Goal: Task Accomplishment & Management: Manage account settings

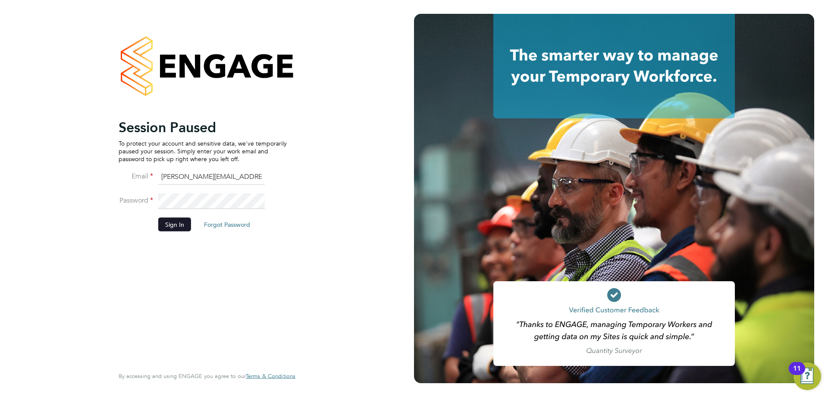
click at [172, 223] on button "Sign In" at bounding box center [174, 224] width 33 height 14
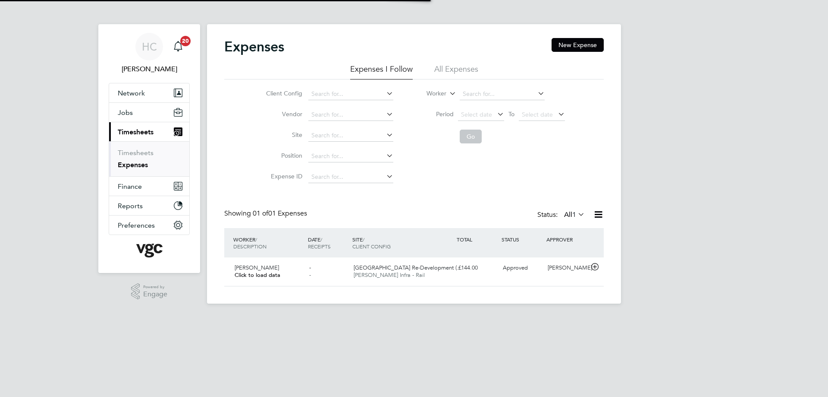
scroll to position [22, 105]
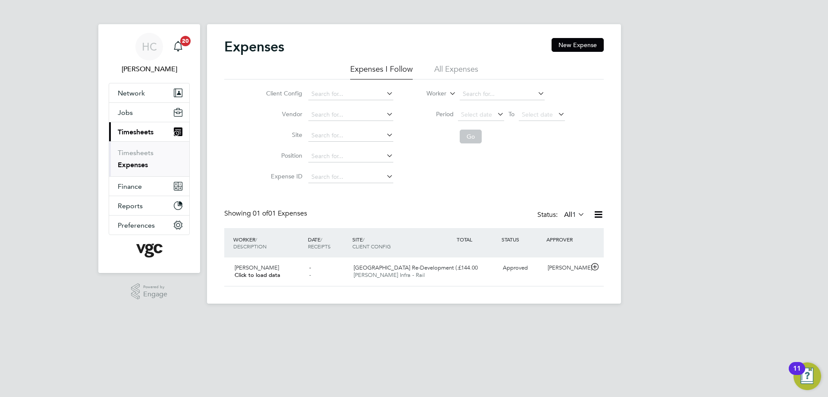
click at [455, 70] on li "All Expenses" at bounding box center [456, 72] width 44 height 16
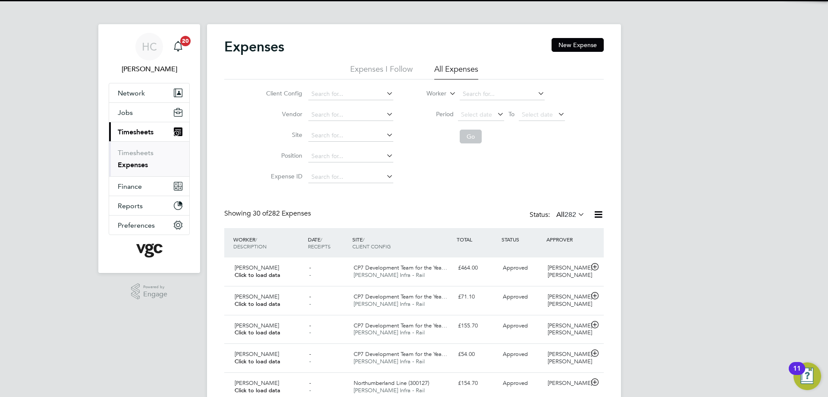
scroll to position [0, 0]
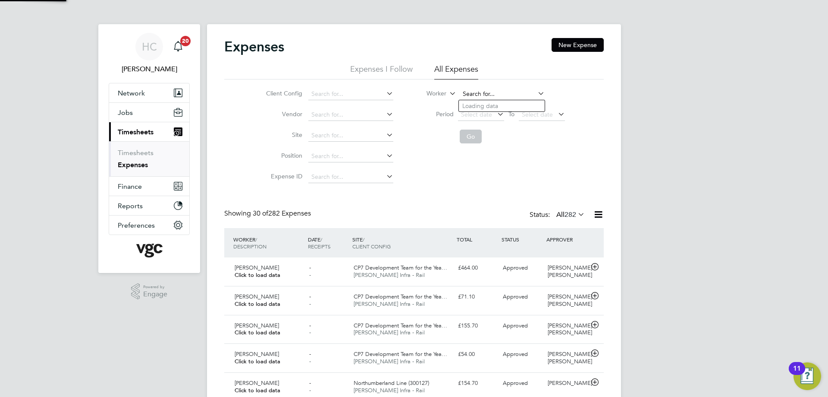
click at [483, 91] on input at bounding box center [502, 94] width 85 height 12
type input "johnha"
click at [536, 92] on icon at bounding box center [536, 93] width 0 height 12
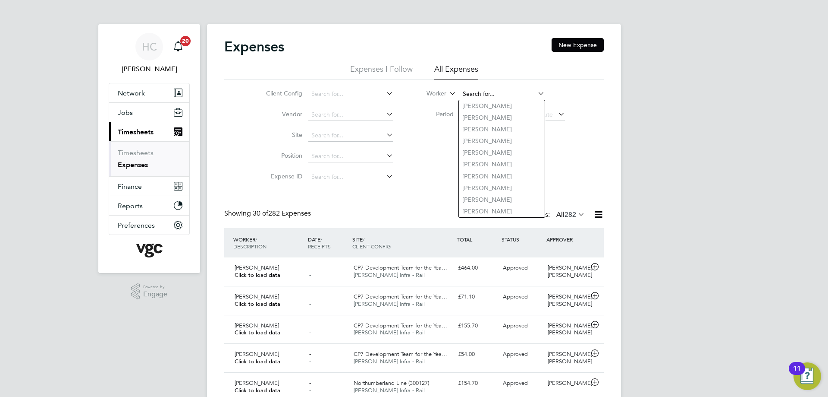
click at [488, 96] on input at bounding box center [502, 94] width 85 height 12
type input "j"
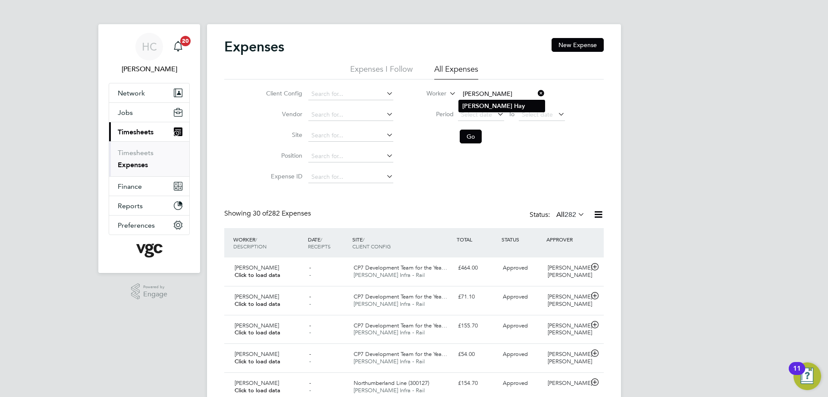
click at [472, 108] on b "[PERSON_NAME]" at bounding box center [488, 105] width 50 height 7
type input "[PERSON_NAME]"
click at [473, 137] on button "Go" at bounding box center [471, 136] width 22 height 14
click at [429, 268] on span "CP7 Development Team for the Yea…" at bounding box center [401, 267] width 94 height 7
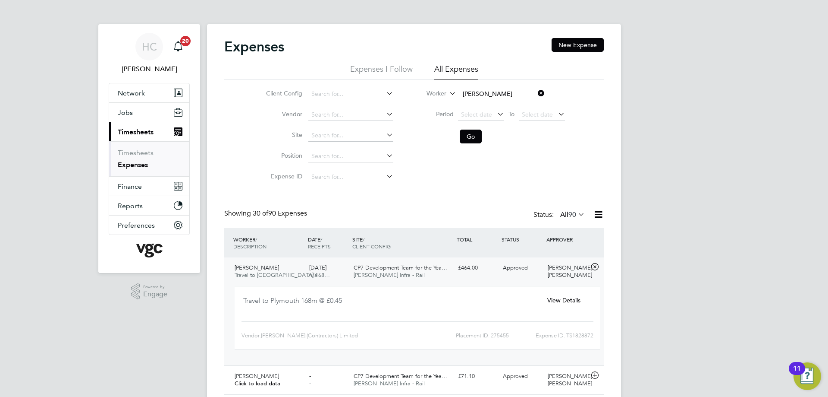
click at [566, 298] on span "View Details" at bounding box center [564, 300] width 33 height 8
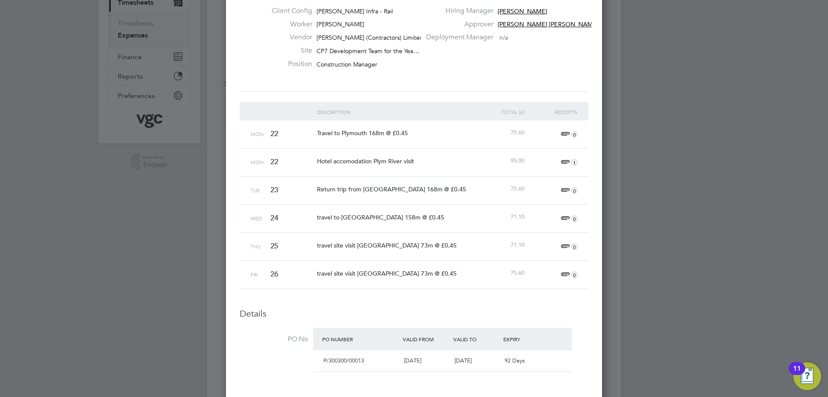
click at [562, 246] on span "0" at bounding box center [568, 246] width 19 height 10
click at [450, 233] on div "travel site visit [GEOGRAPHIC_DATA] 73m @ £0.45" at bounding box center [394, 245] width 159 height 25
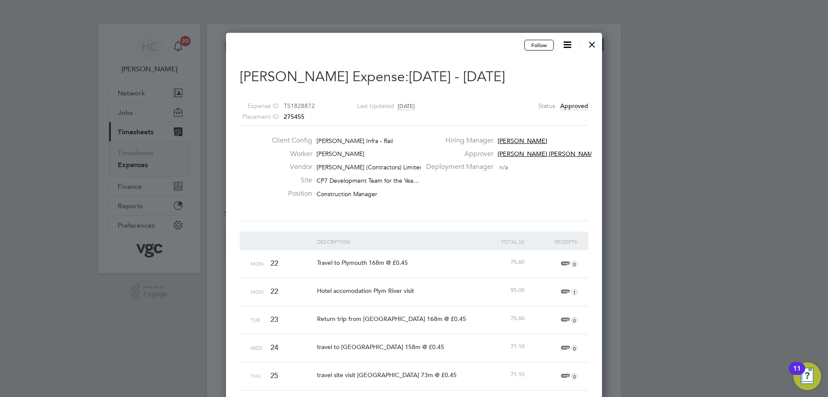
click at [565, 45] on icon at bounding box center [567, 44] width 11 height 11
click at [550, 183] on div "Client Config [PERSON_NAME] Infra - Rail Worker [PERSON_NAME] Vendor [PERSON_NA…" at bounding box center [414, 173] width 356 height 74
click at [568, 43] on icon at bounding box center [567, 44] width 11 height 11
click at [564, 66] on li "Cancel Expense" at bounding box center [544, 65] width 55 height 12
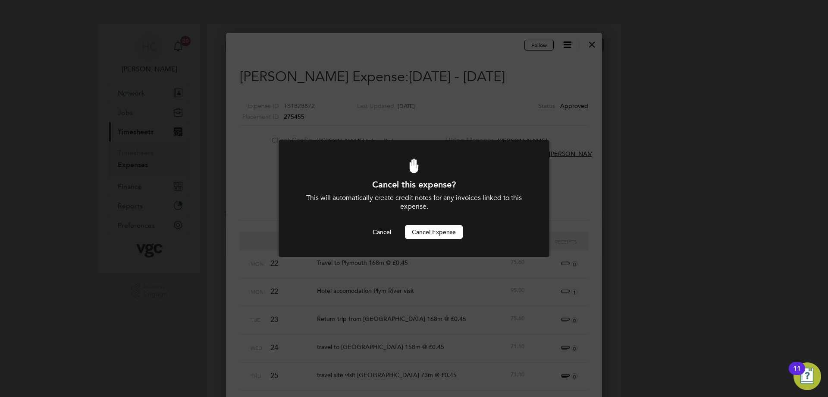
click at [432, 235] on button "Cancel Expense" at bounding box center [434, 232] width 58 height 14
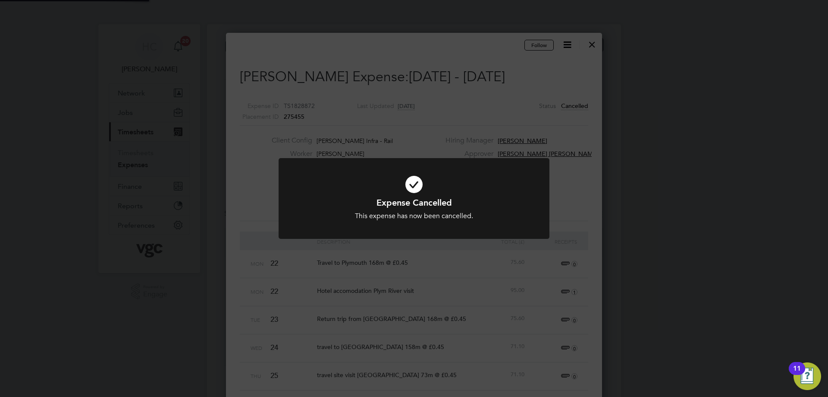
scroll to position [854, 377]
click at [593, 45] on div "Expense Cancelled This expense has now been cancelled. Cancel Okay" at bounding box center [414, 198] width 828 height 397
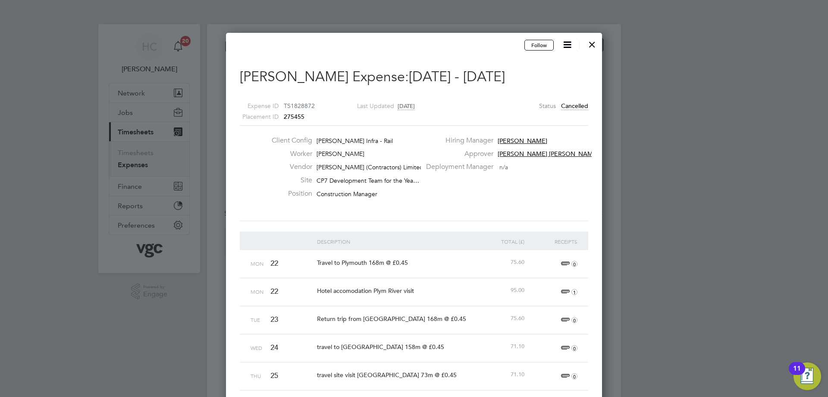
click at [593, 45] on div at bounding box center [593, 43] width 16 height 16
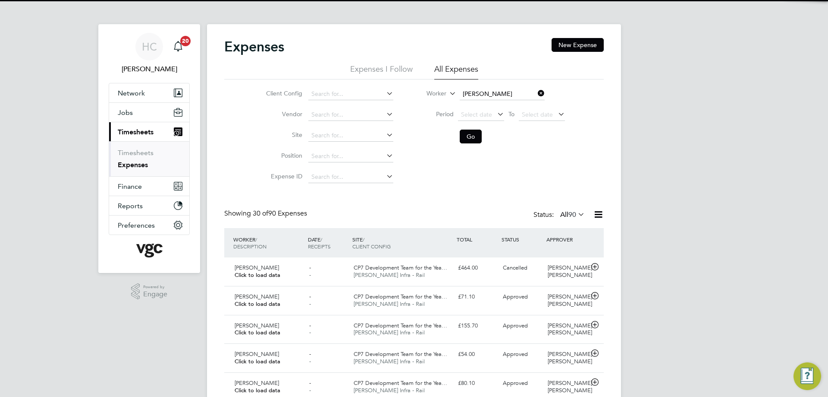
scroll to position [22, 75]
